Goal: Book appointment/travel/reservation

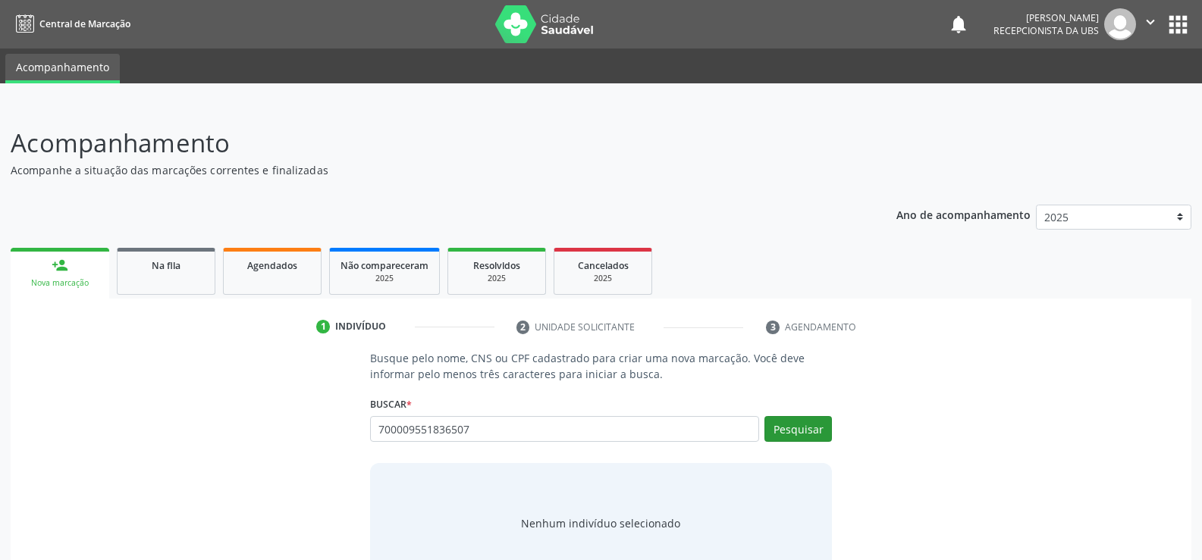
type input "700009551836507"
click at [790, 432] on button "Pesquisar" at bounding box center [797, 429] width 67 height 26
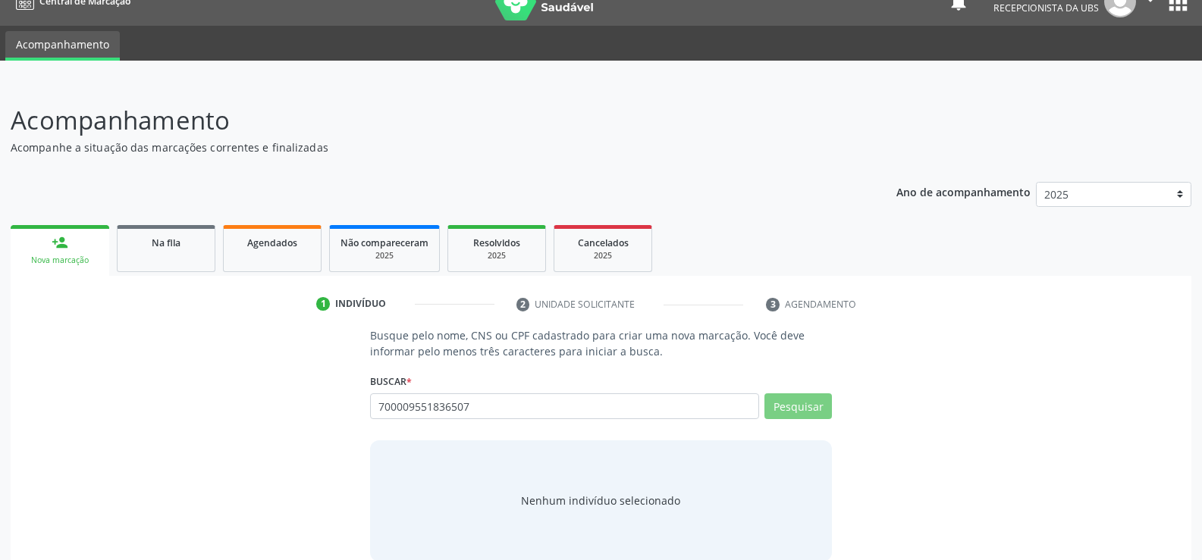
scroll to position [46, 0]
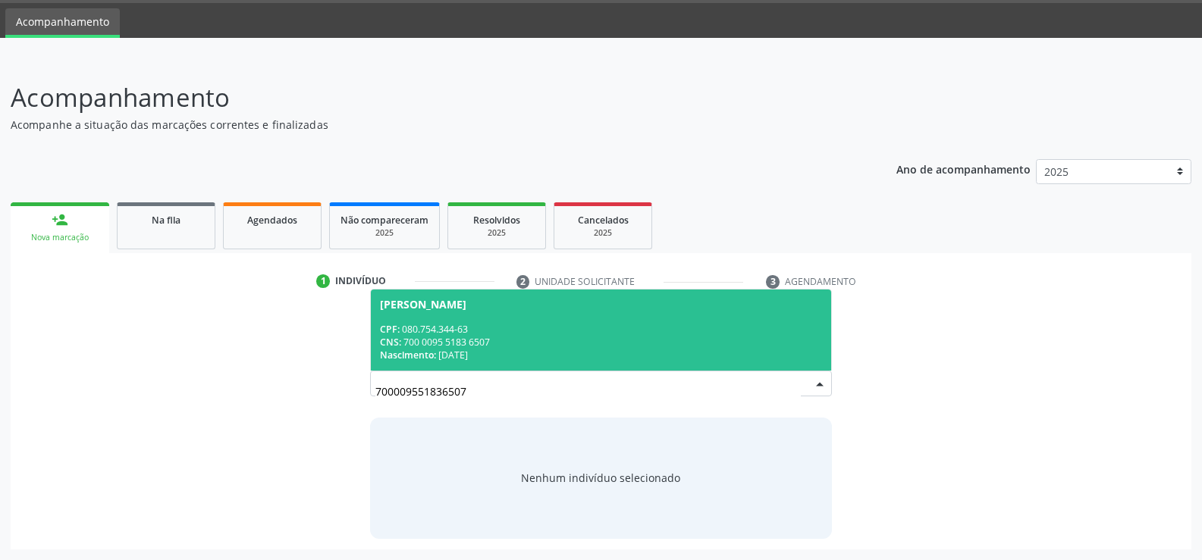
click at [438, 322] on span "[PERSON_NAME] CPF: 080.754.344-63 CNS: 700 0095 5183 6507 Nascimento: [DATE]" at bounding box center [601, 330] width 460 height 81
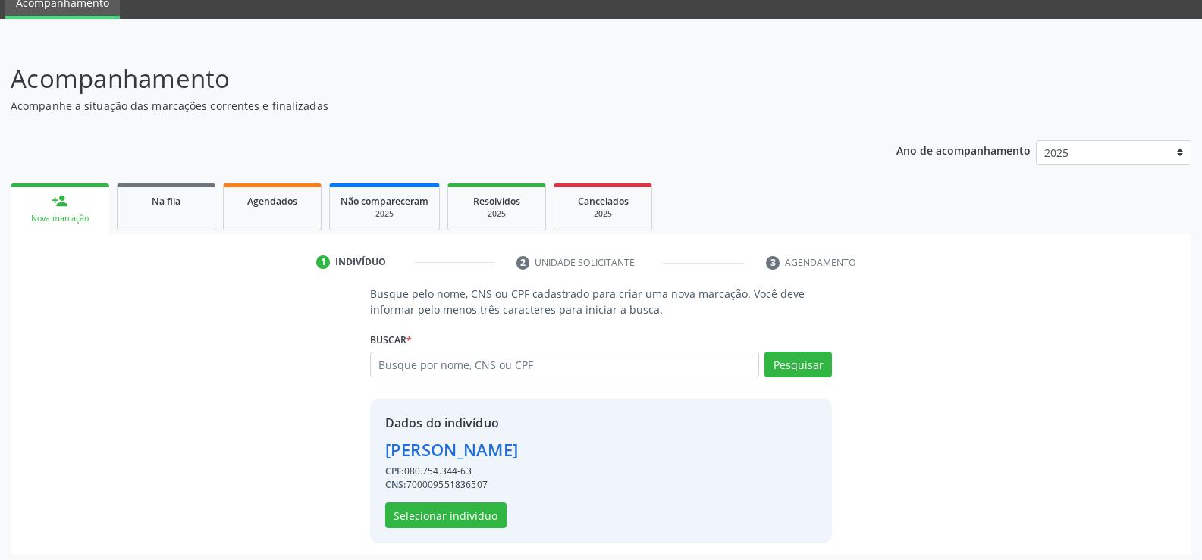
scroll to position [69, 0]
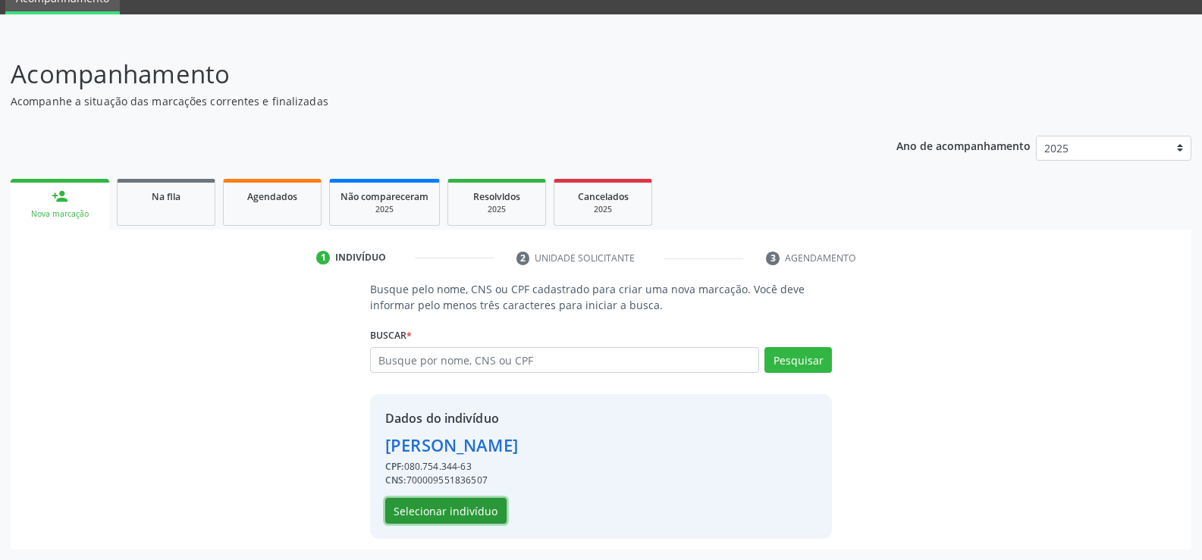
click at [468, 508] on button "Selecionar indivíduo" at bounding box center [445, 511] width 121 height 26
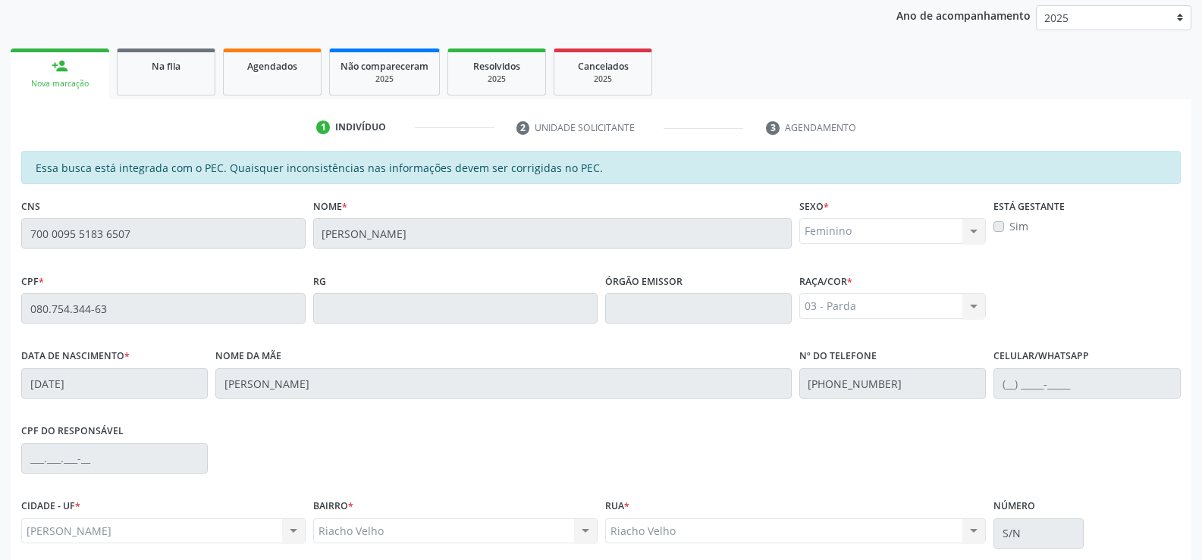
scroll to position [327, 0]
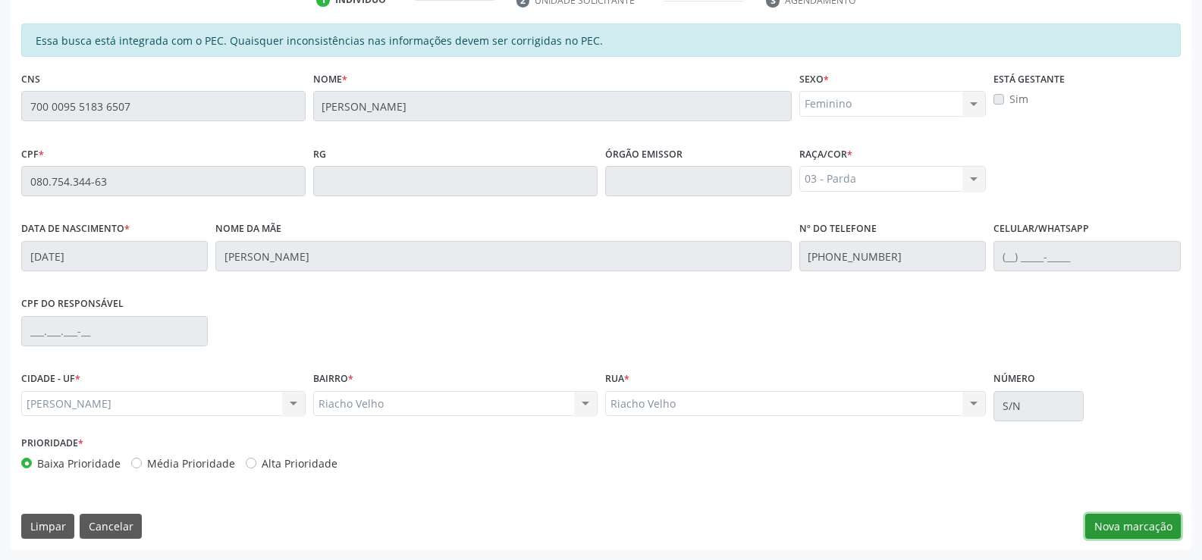
click at [1143, 525] on button "Nova marcação" at bounding box center [1133, 527] width 96 height 26
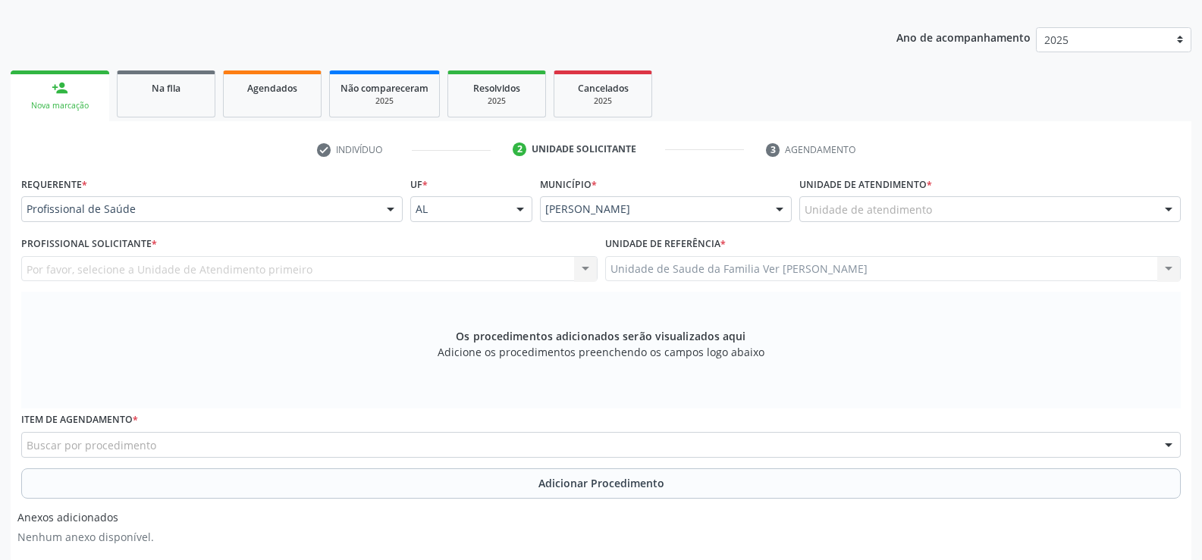
scroll to position [176, 0]
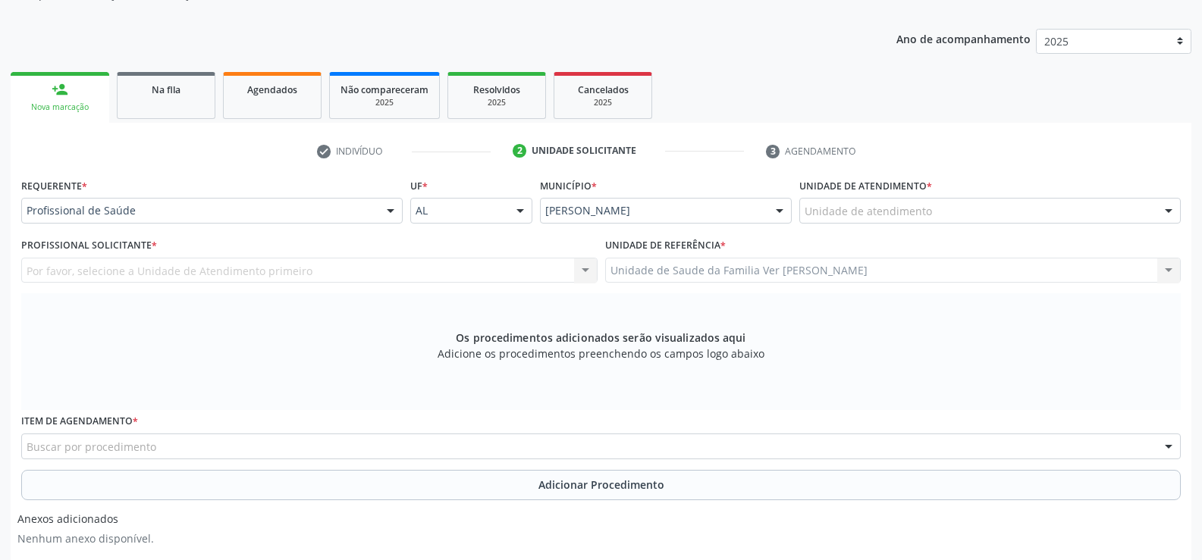
click at [1166, 214] on div at bounding box center [1168, 212] width 23 height 26
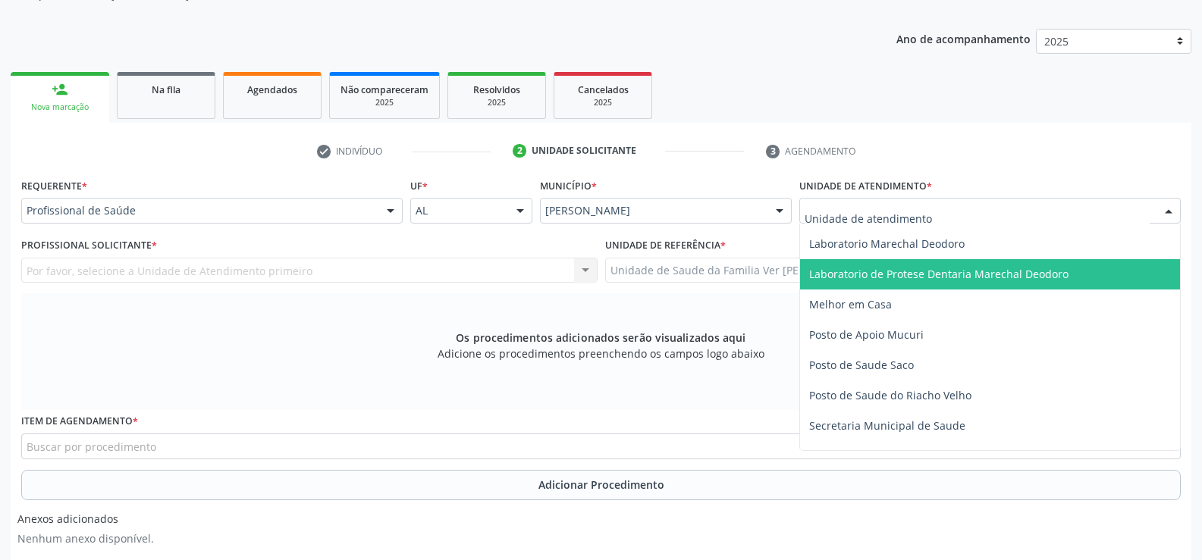
scroll to position [607, 0]
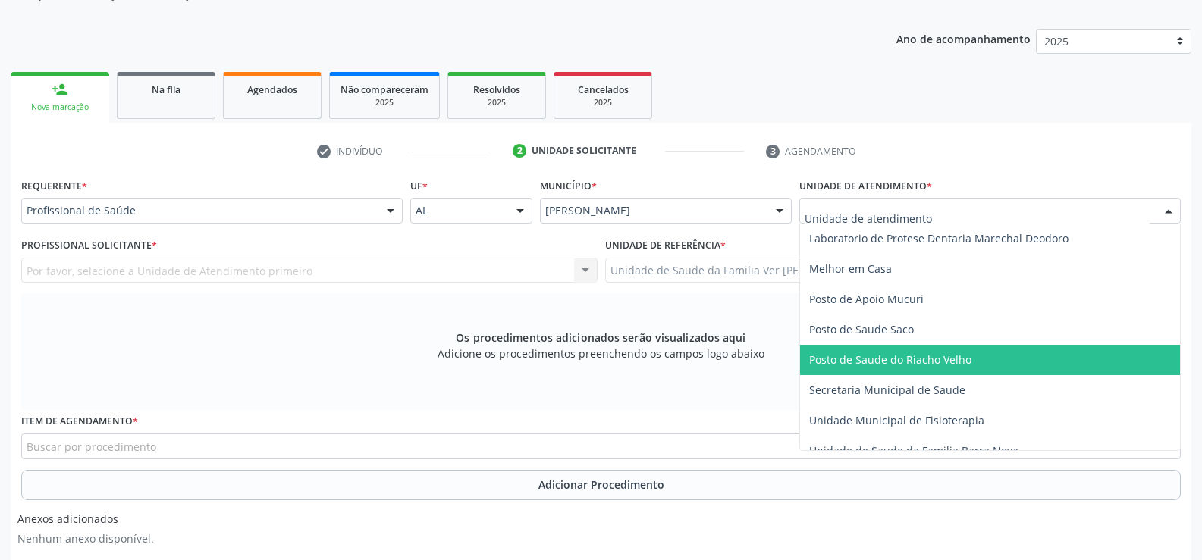
click at [953, 359] on span "Posto de Saude do Riacho Velho" at bounding box center [890, 360] width 162 height 14
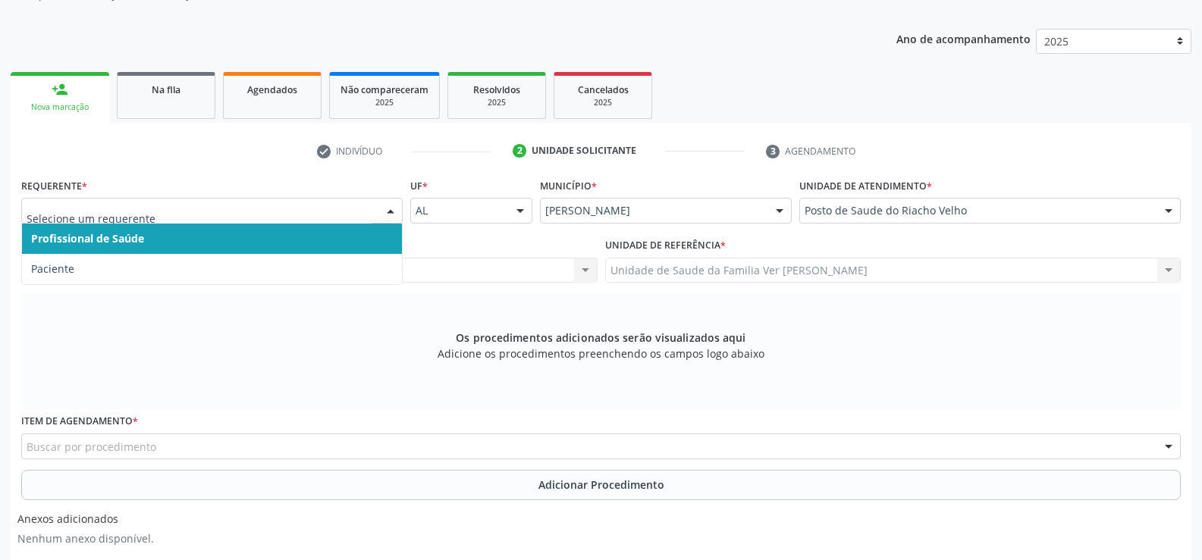
click at [391, 215] on div at bounding box center [390, 212] width 23 height 26
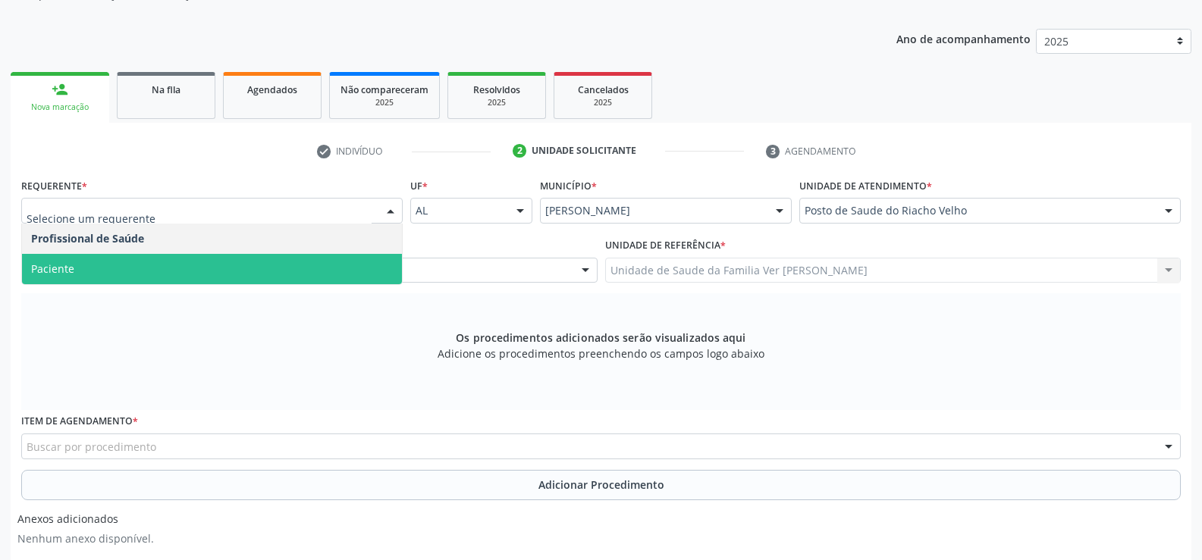
click at [353, 269] on span "Paciente" at bounding box center [212, 269] width 380 height 30
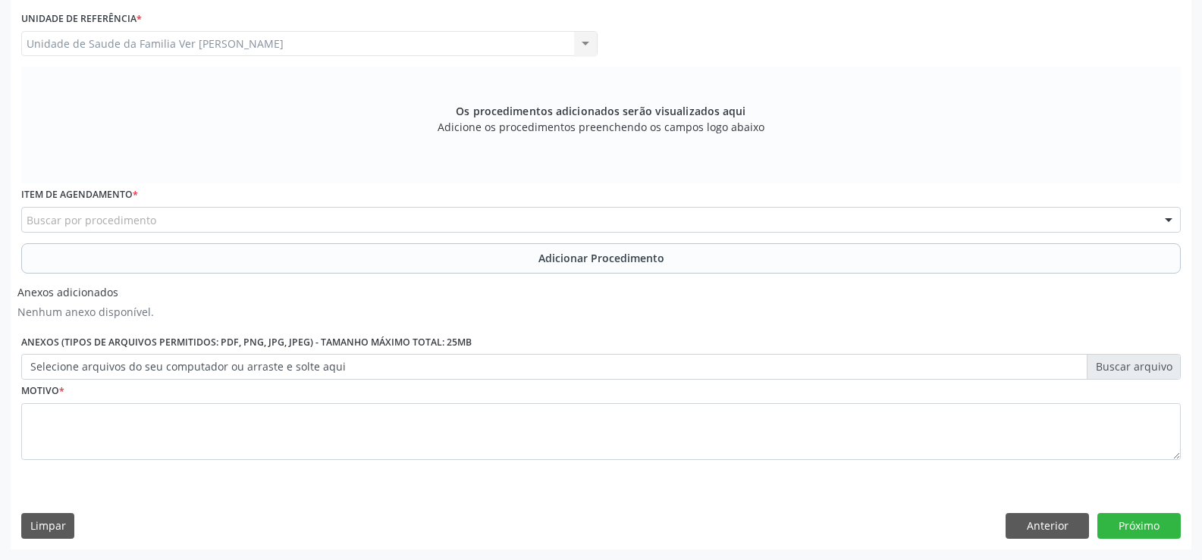
scroll to position [327, 0]
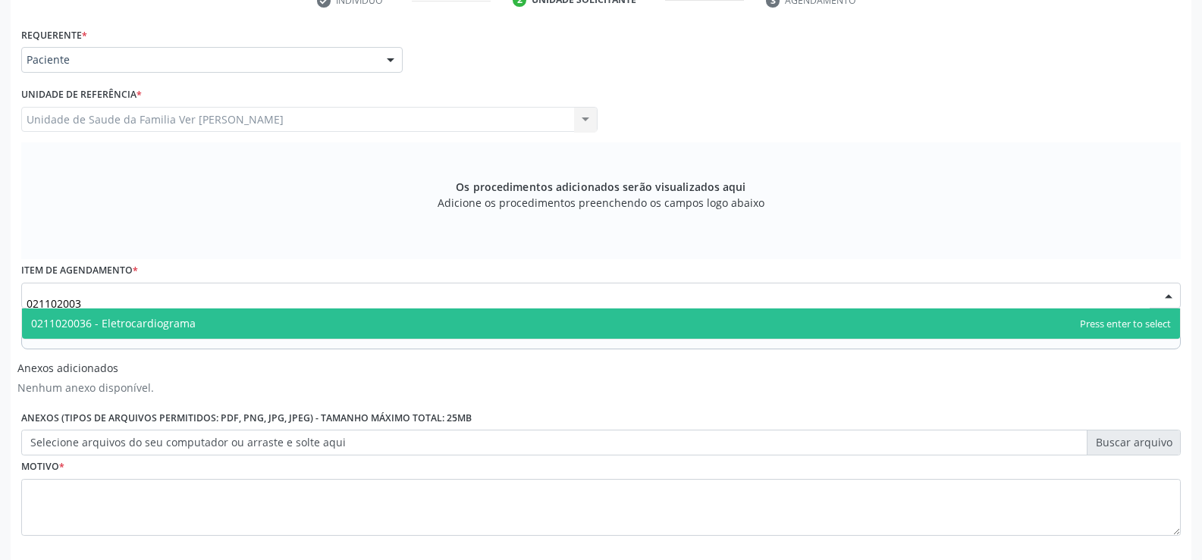
type input "0211020036"
click at [154, 322] on span "0211020036 - Eletrocardiograma" at bounding box center [113, 323] width 165 height 14
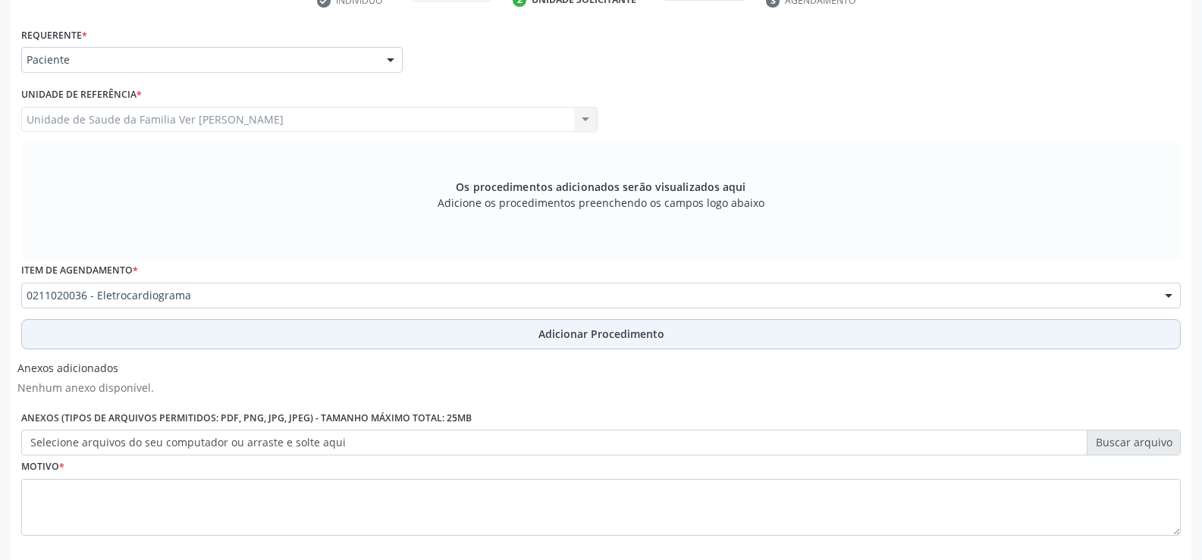
click at [632, 331] on span "Adicionar Procedimento" at bounding box center [601, 334] width 126 height 16
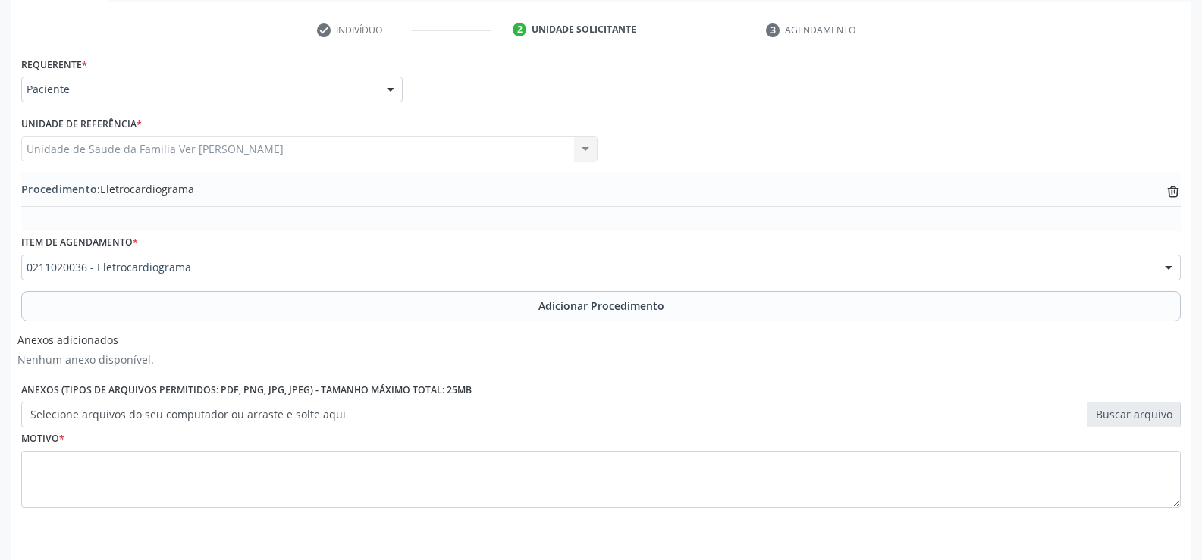
scroll to position [345, 0]
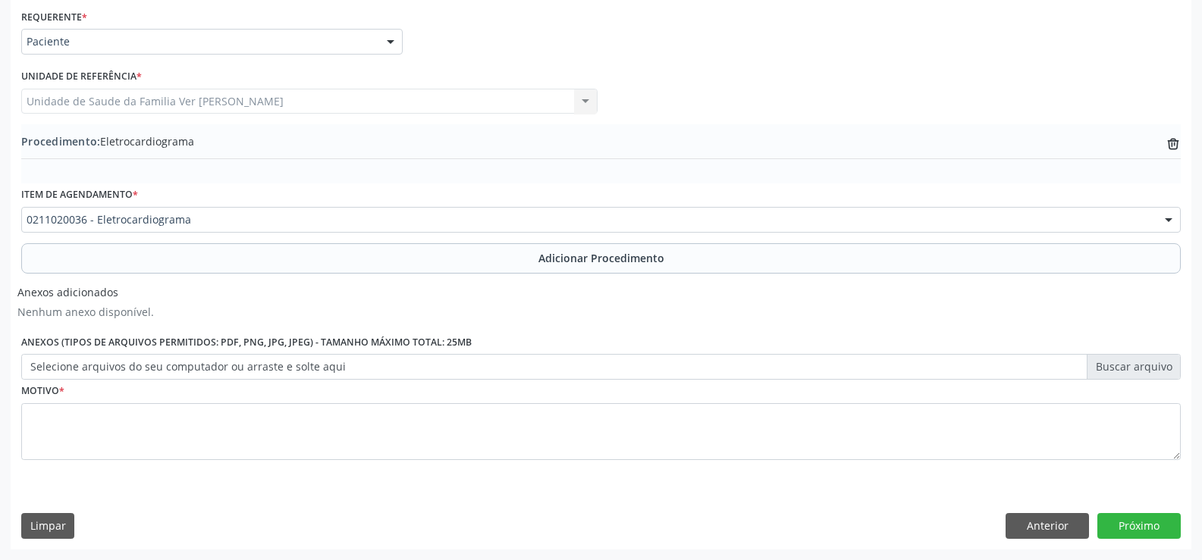
click at [312, 366] on label "Selecione arquivos do seu computador ou arraste e solte aqui" at bounding box center [601, 367] width 1160 height 26
click at [312, 366] on input "Selecione arquivos do seu computador ou arraste e solte aqui" at bounding box center [601, 367] width 1160 height 26
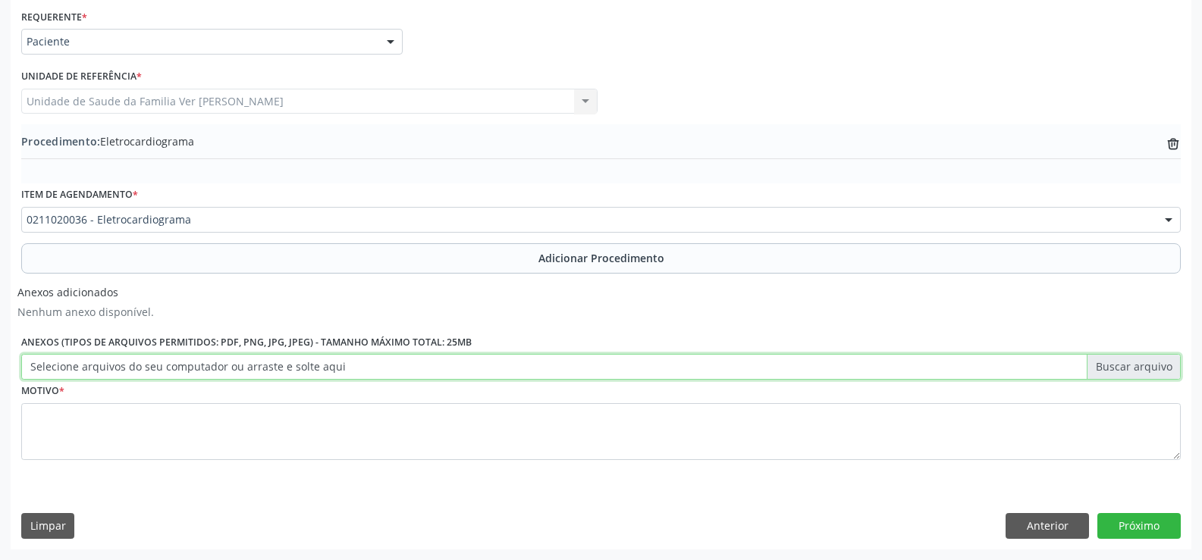
type input "C:\fakepath\WhatsApp Image [DATE] 14.17.34.jpeg"
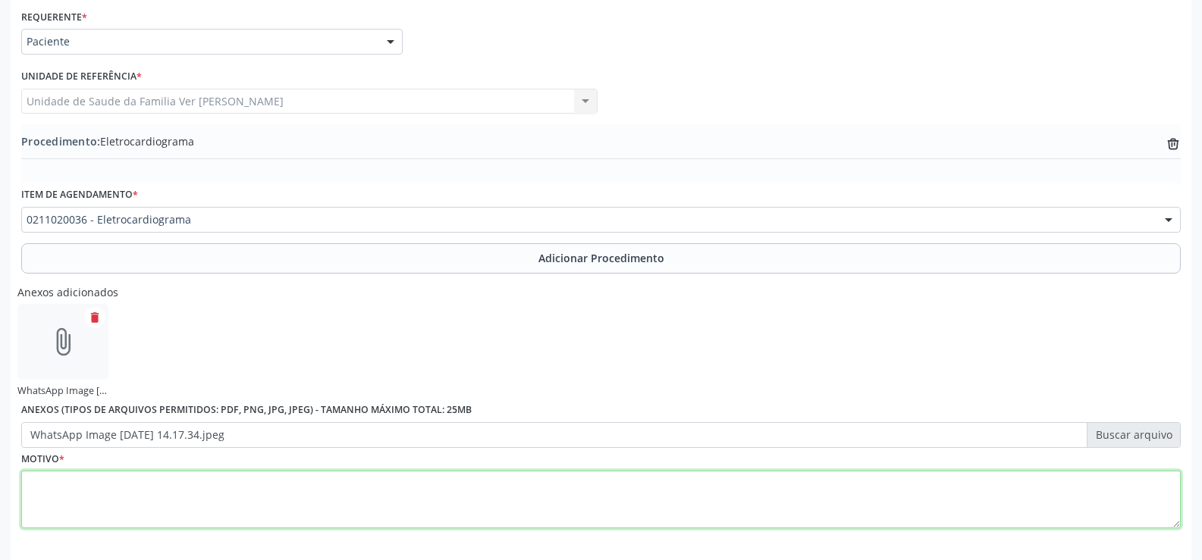
click at [86, 473] on textarea at bounding box center [601, 500] width 1160 height 58
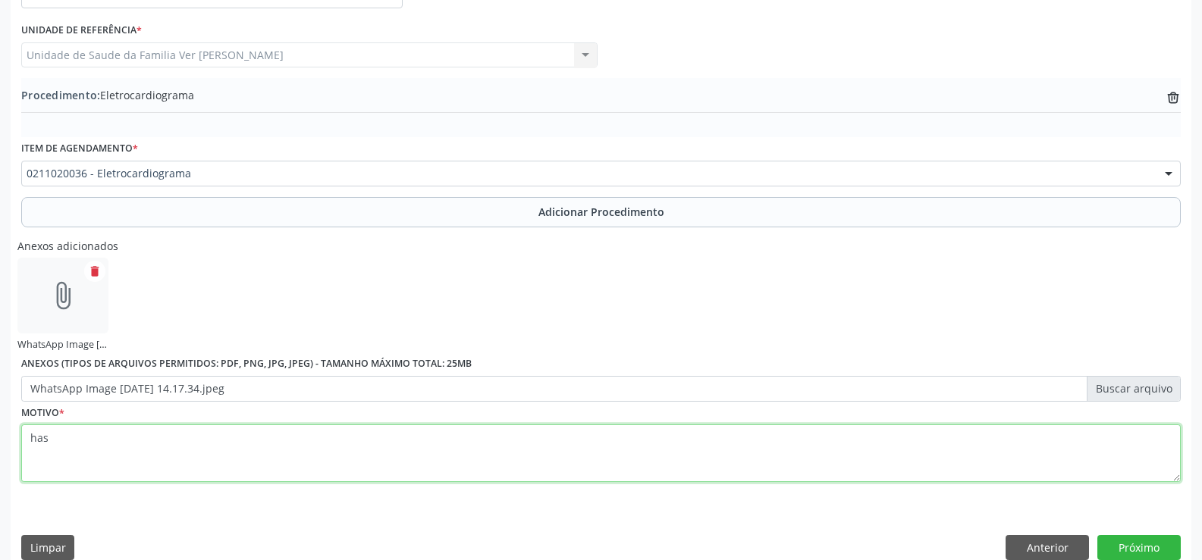
scroll to position [413, 0]
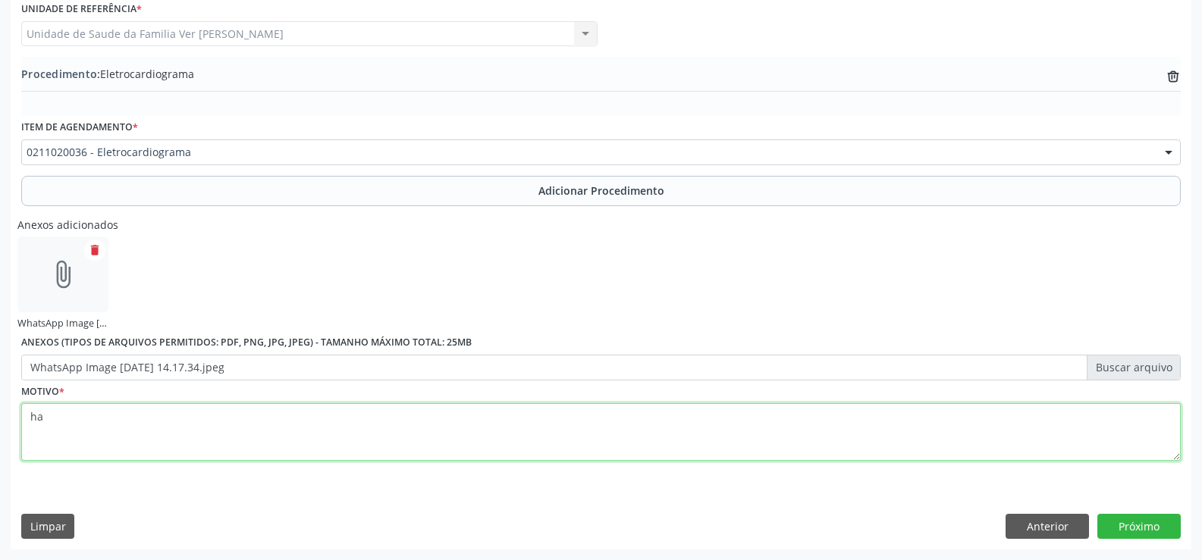
type textarea "h"
type textarea "Has"
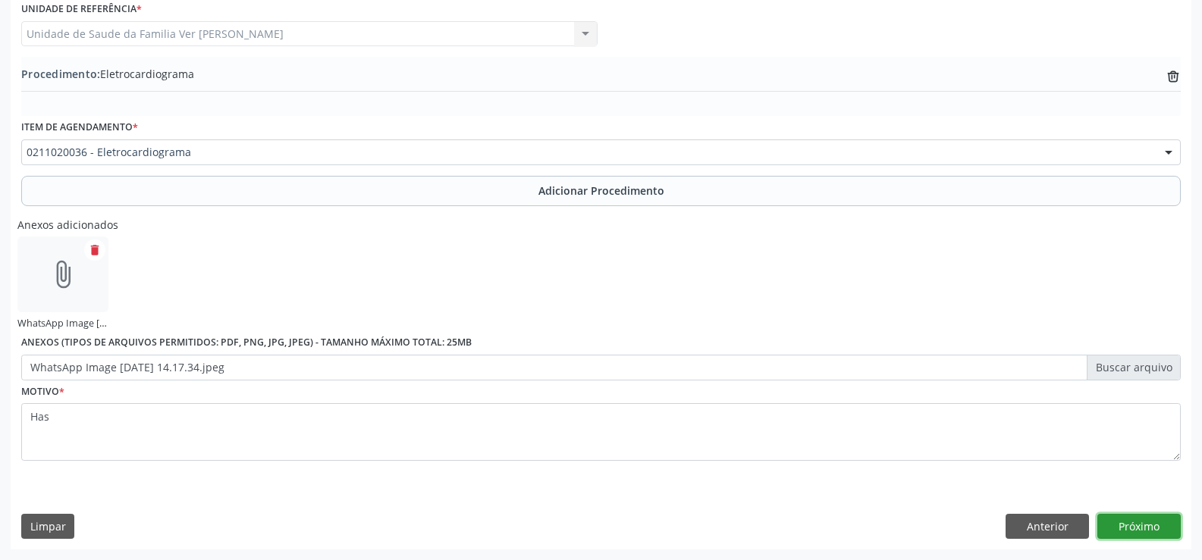
click at [1137, 523] on button "Próximo" at bounding box center [1138, 527] width 83 height 26
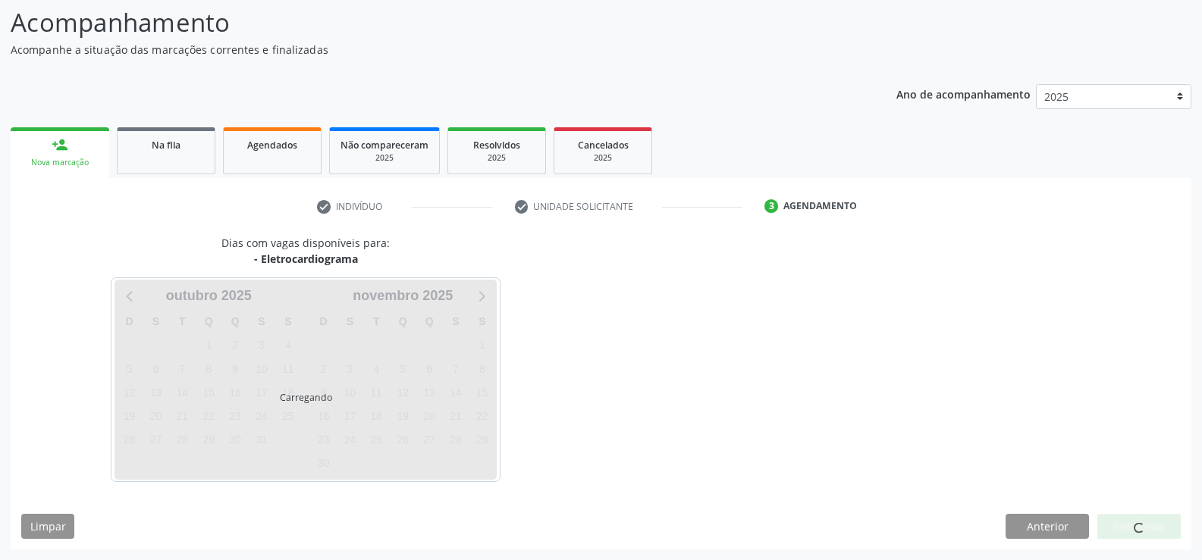
scroll to position [121, 0]
click at [206, 394] on div "Carregando" at bounding box center [306, 380] width 382 height 200
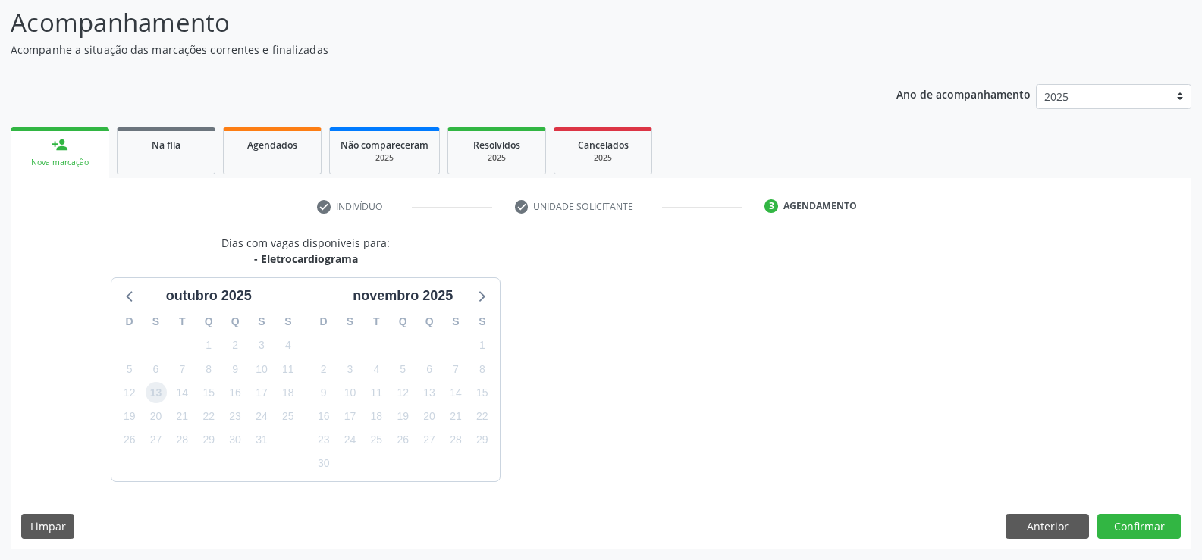
click at [160, 395] on span "13" at bounding box center [156, 392] width 21 height 21
click at [1129, 526] on button "Confirmar" at bounding box center [1138, 527] width 83 height 26
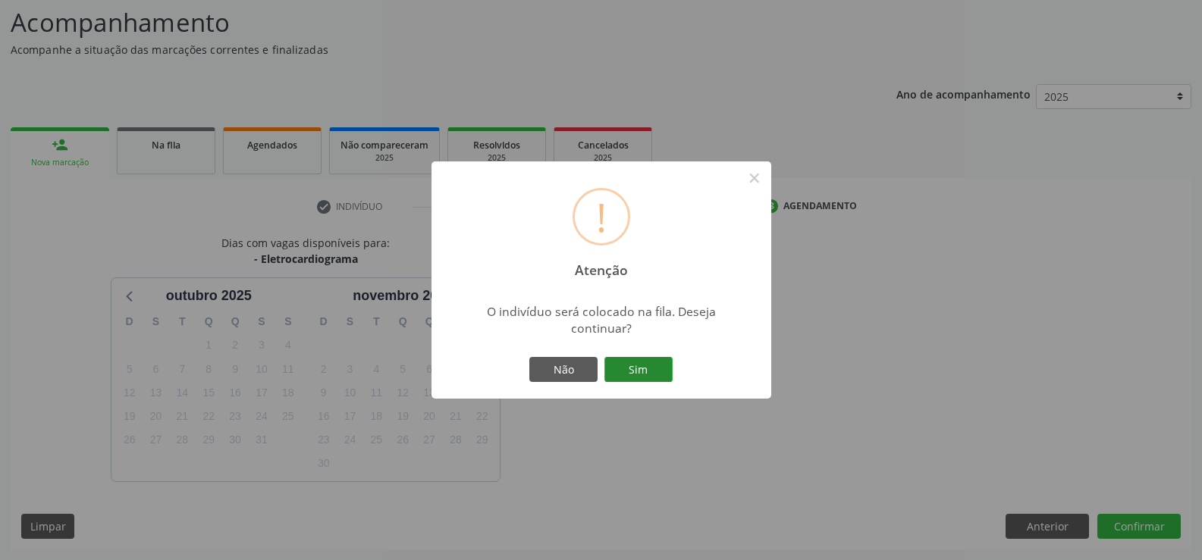
click at [659, 369] on button "Sim" at bounding box center [638, 370] width 68 height 26
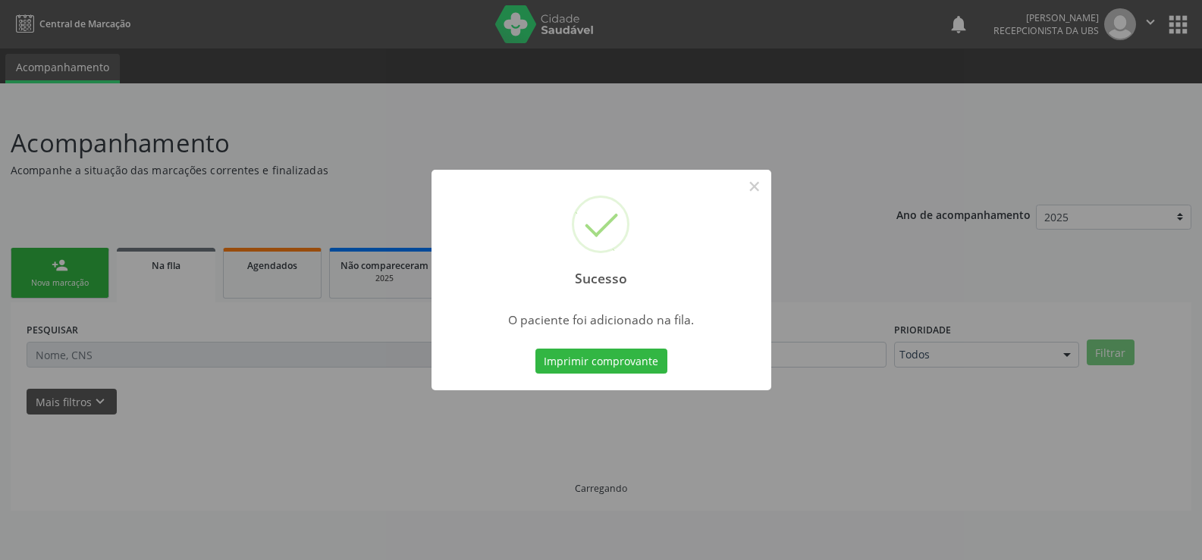
scroll to position [0, 0]
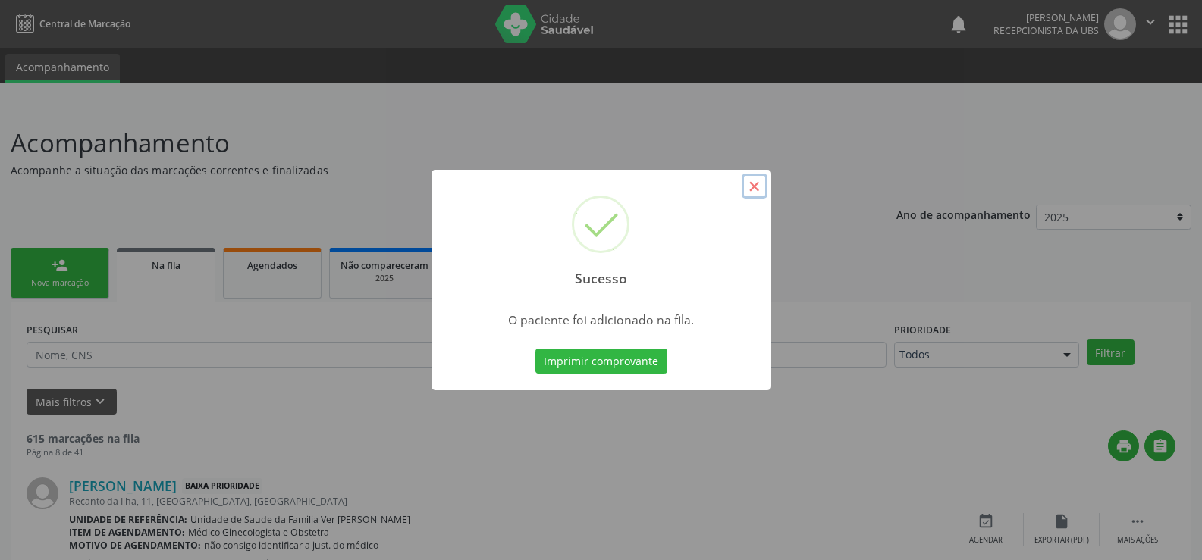
click at [757, 185] on button "×" at bounding box center [755, 187] width 26 height 26
